Goal: Information Seeking & Learning: Learn about a topic

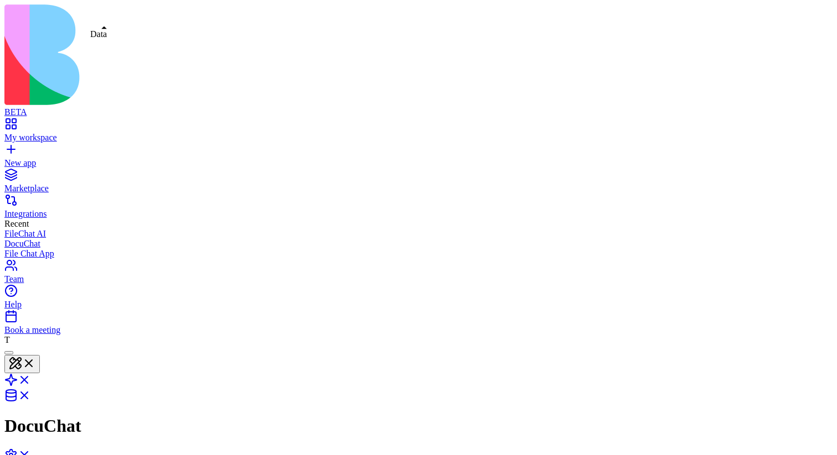
click at [31, 395] on link at bounding box center [17, 399] width 27 height 9
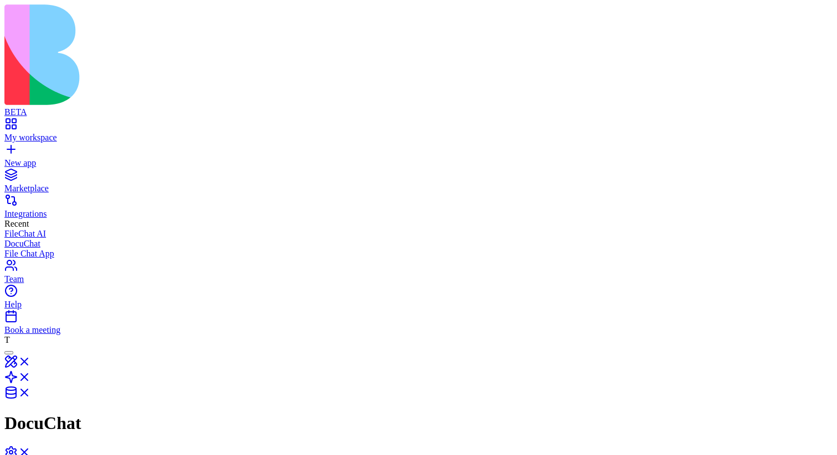
click at [31, 376] on link at bounding box center [17, 380] width 27 height 9
click at [31, 392] on link at bounding box center [17, 396] width 27 height 9
click at [31, 376] on link at bounding box center [17, 380] width 27 height 9
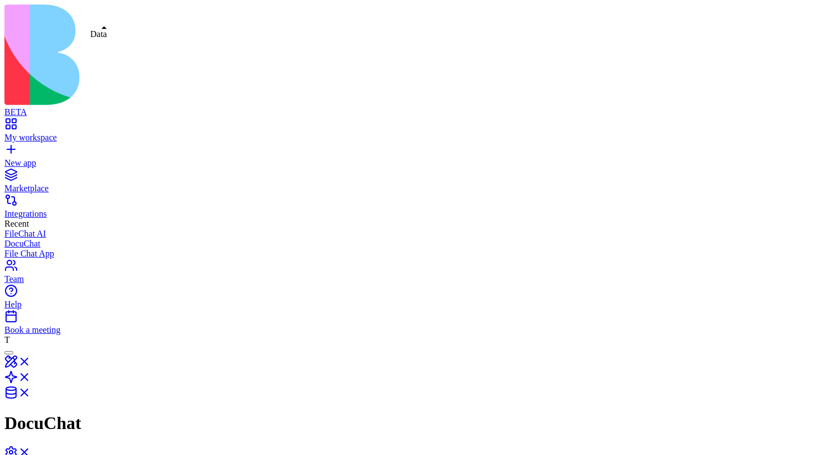
click at [31, 392] on link at bounding box center [17, 396] width 27 height 9
click at [31, 376] on link at bounding box center [17, 380] width 27 height 9
click at [31, 392] on link at bounding box center [17, 396] width 27 height 9
